Goal: Entertainment & Leisure: Consume media (video, audio)

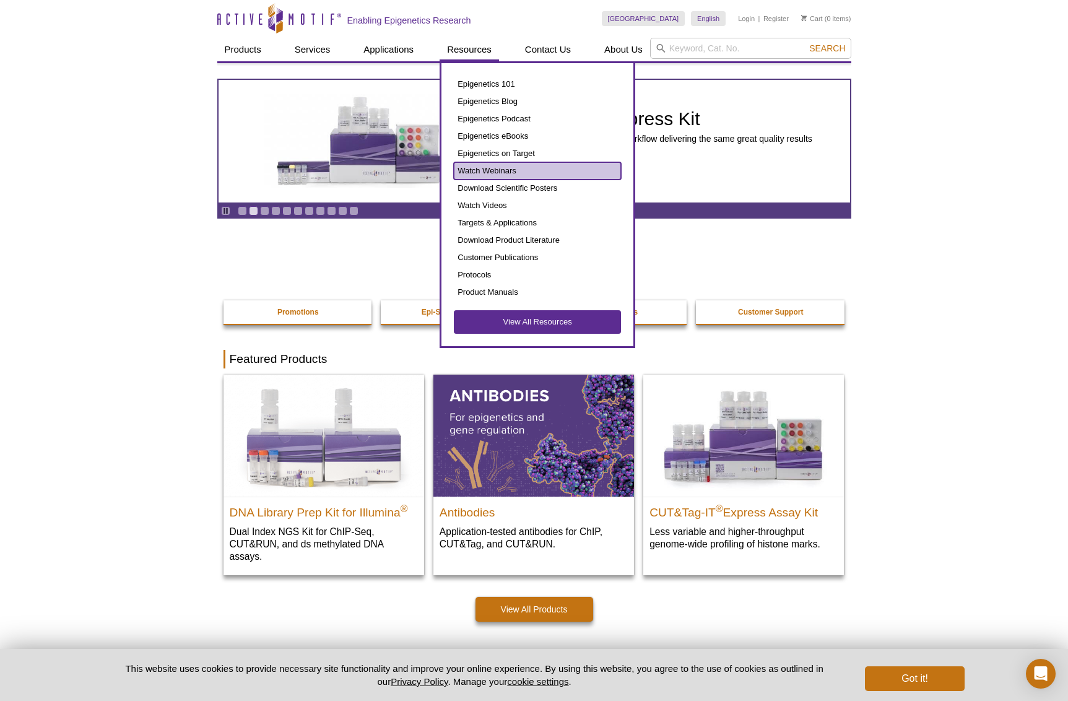
click at [516, 170] on link "Watch Webinars" at bounding box center [537, 170] width 167 height 17
click at [490, 168] on link "Watch Webinars" at bounding box center [537, 170] width 167 height 17
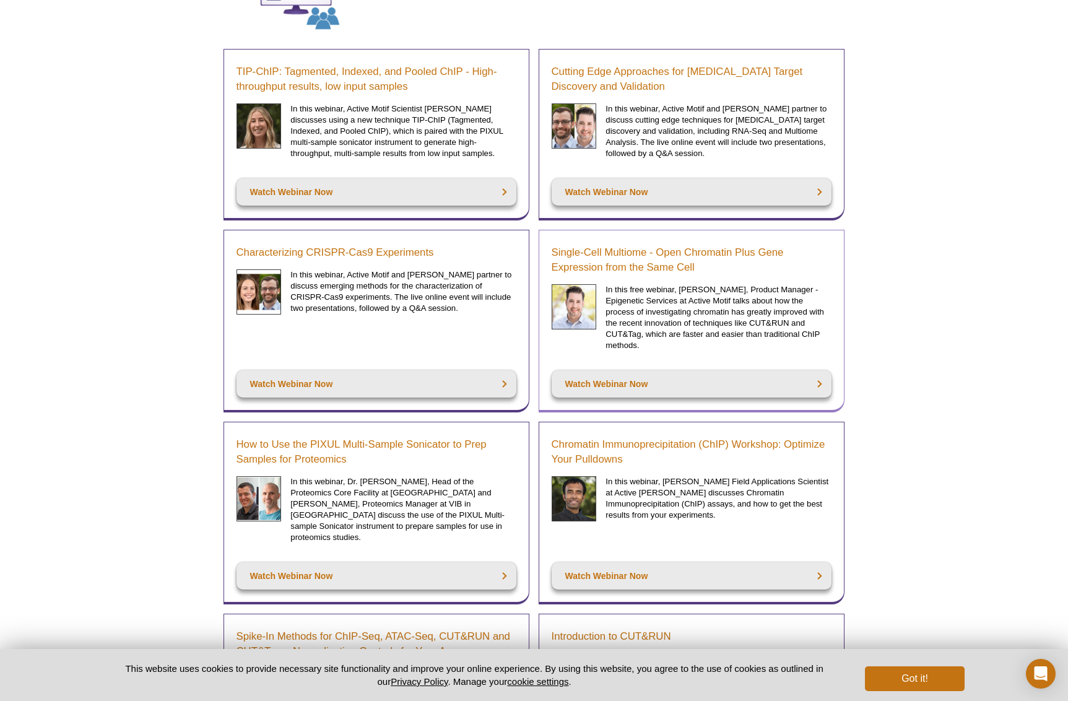
scroll to position [374, 0]
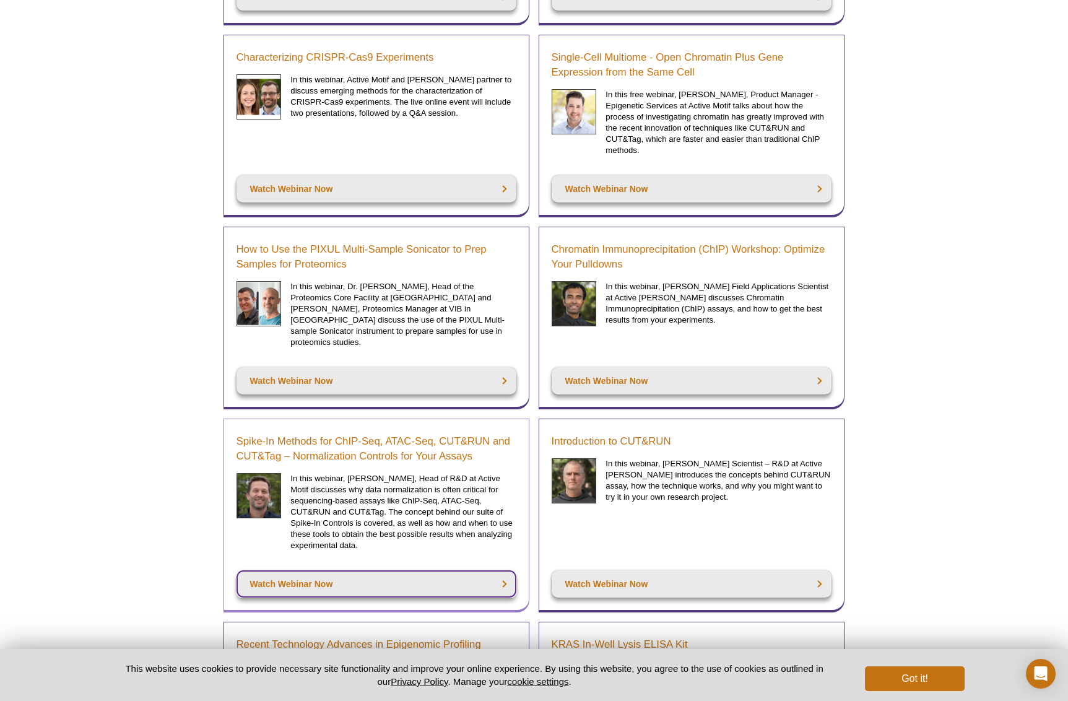
drag, startPoint x: 288, startPoint y: 558, endPoint x: 297, endPoint y: 556, distance: 9.6
click at [288, 570] on link "Watch Webinar Now" at bounding box center [376, 583] width 280 height 27
click at [306, 570] on link "Watch Webinar Now" at bounding box center [376, 583] width 280 height 27
click at [303, 571] on link "Watch Webinar Now" at bounding box center [376, 583] width 280 height 27
click at [361, 496] on p "In this webinar, Brian Egan, Head of R&D at Active Motif discusses why data nor…" at bounding box center [402, 512] width 225 height 78
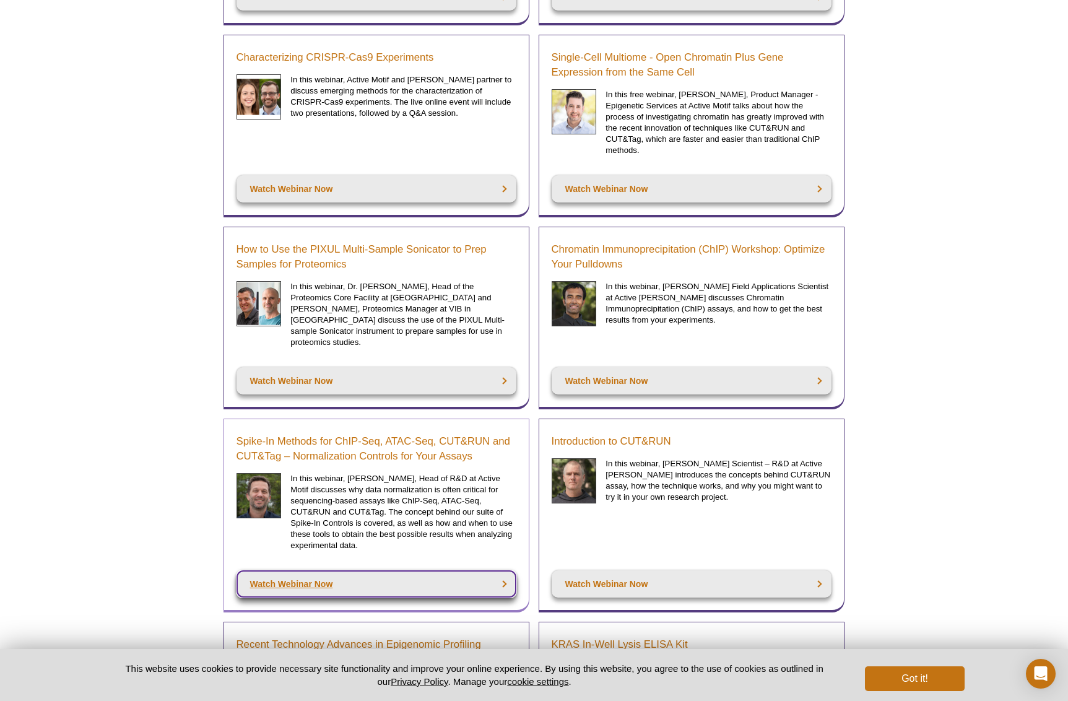
click at [306, 571] on link "Watch Webinar Now" at bounding box center [376, 583] width 280 height 27
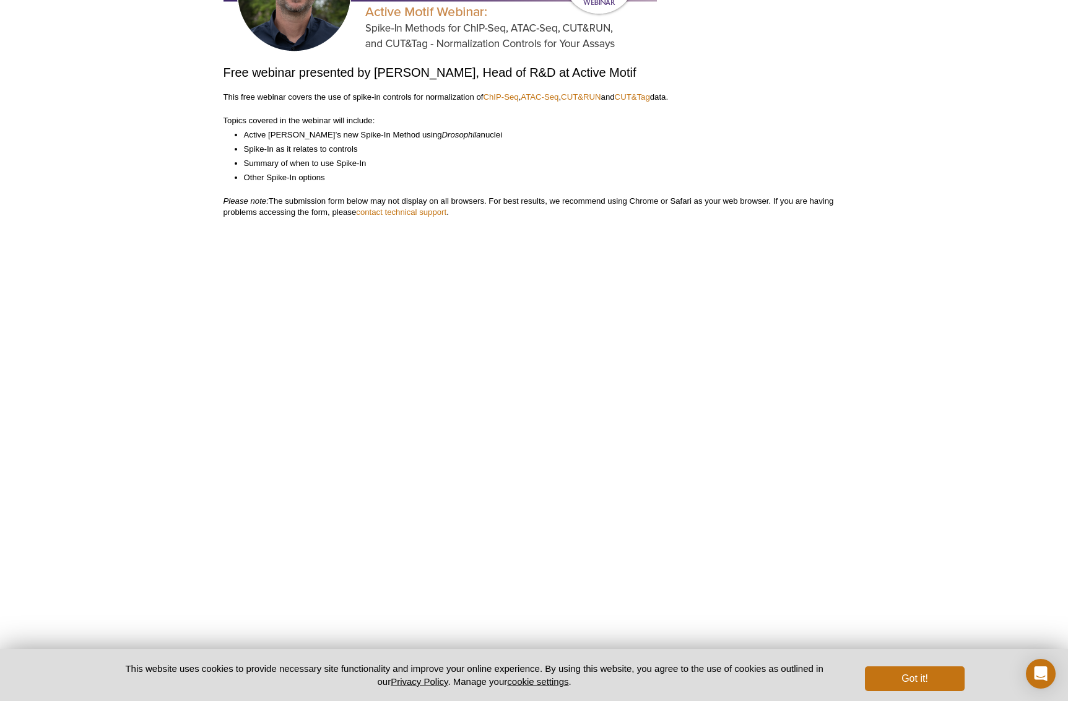
scroll to position [213, 0]
